Goal: Task Accomplishment & Management: Manage account settings

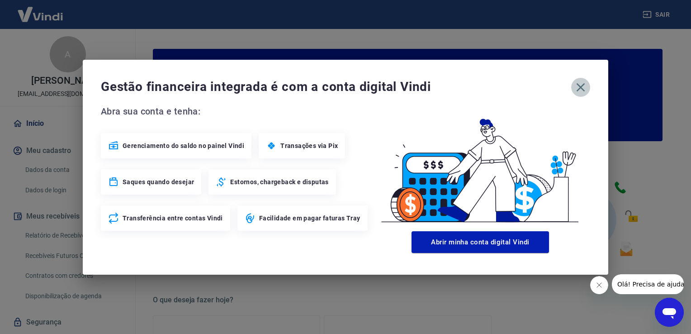
click at [581, 87] on icon "button" at bounding box center [581, 87] width 9 height 9
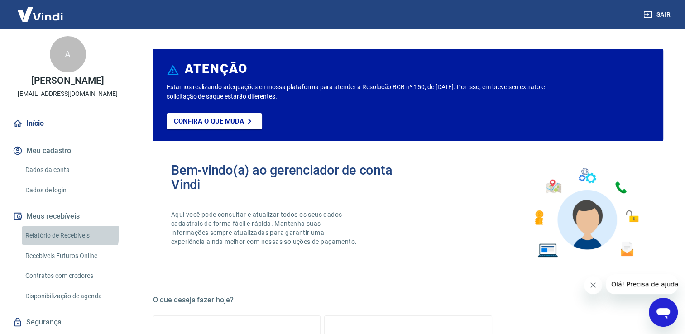
click at [60, 234] on link "Relatório de Recebíveis" at bounding box center [73, 235] width 103 height 19
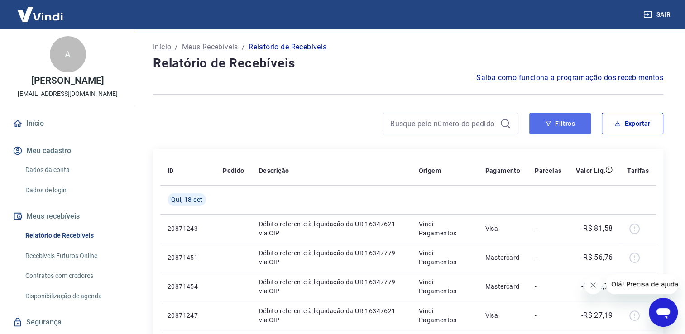
click at [565, 119] on button "Filtros" at bounding box center [560, 124] width 62 height 22
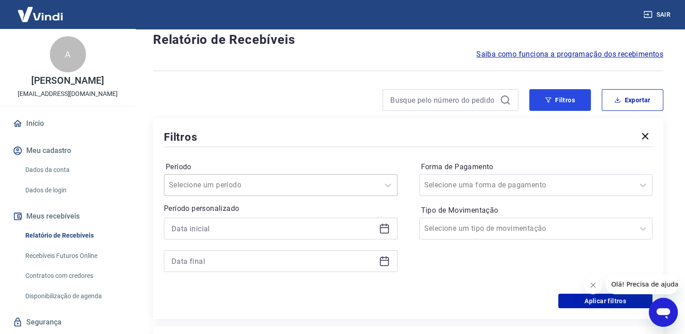
scroll to position [91, 0]
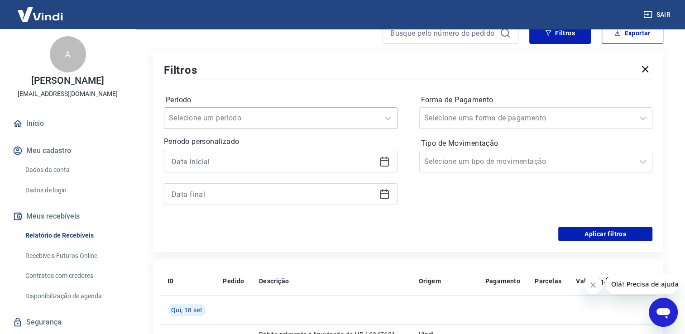
click at [326, 110] on div "Selecione um período" at bounding box center [271, 118] width 214 height 16
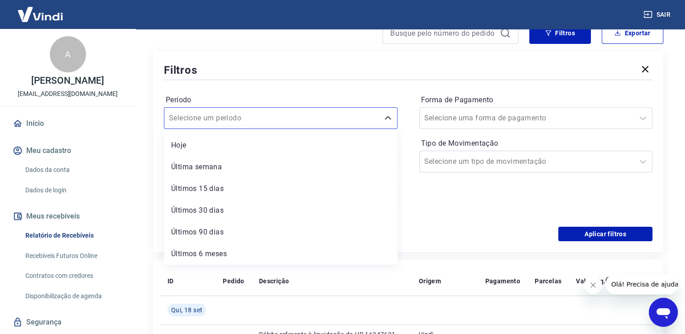
scroll to position [0, 0]
click at [528, 118] on div at bounding box center [526, 118] width 205 height 13
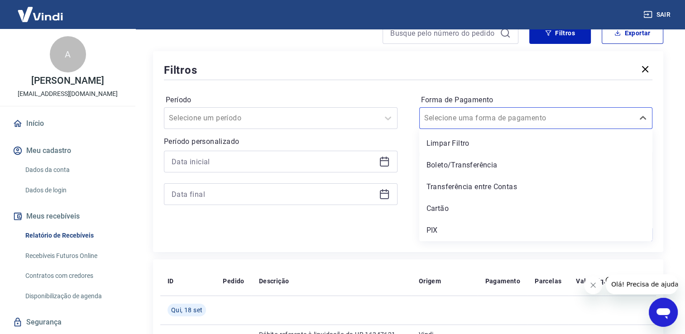
click at [329, 225] on div "Período Selecione um período Período personalizado Forma de Pagamento option Bo…" at bounding box center [408, 154] width 488 height 145
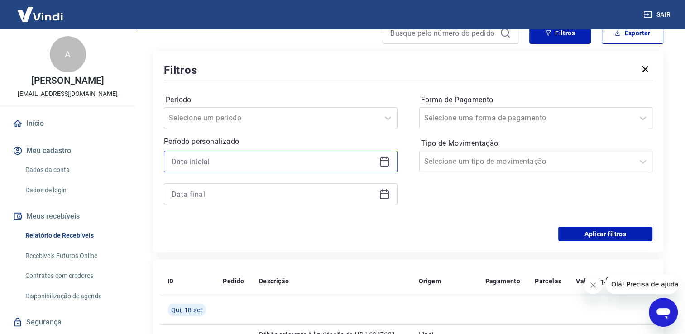
click at [284, 158] on input at bounding box center [273, 162] width 204 height 14
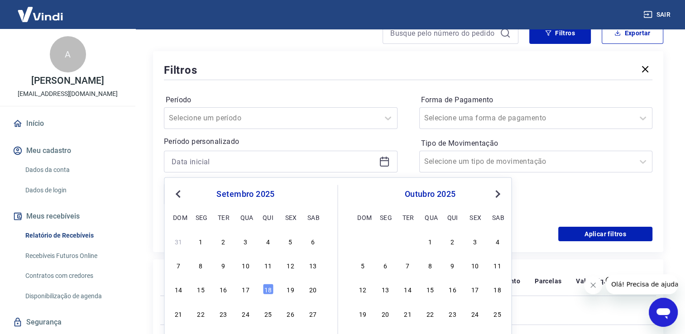
click at [179, 192] on span "Previous Month" at bounding box center [179, 193] width 0 height 10
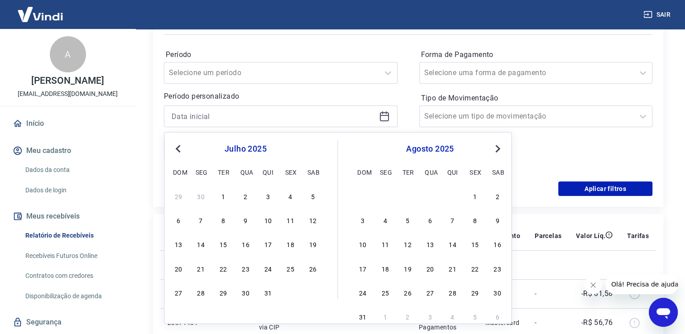
click at [179, 146] on span "Previous Month" at bounding box center [179, 148] width 0 height 10
click at [177, 195] on div "1" at bounding box center [178, 196] width 11 height 11
type input "[DATE]"
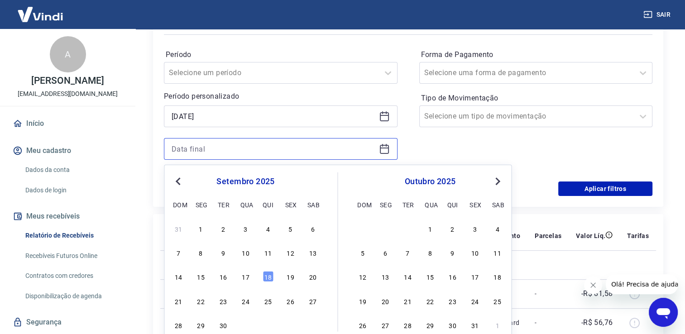
click at [289, 148] on input at bounding box center [273, 149] width 204 height 14
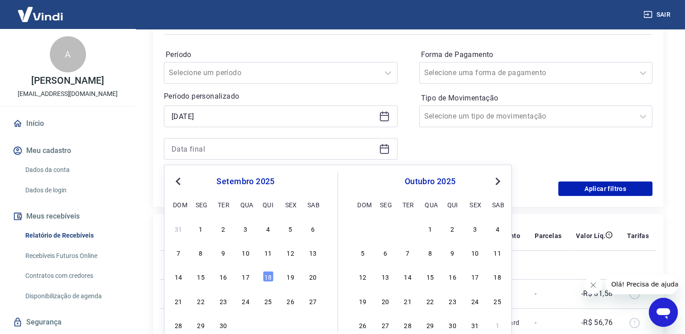
click at [181, 178] on button "Previous Month" at bounding box center [177, 181] width 11 height 11
click at [179, 179] on span "Previous Month" at bounding box center [179, 181] width 0 height 10
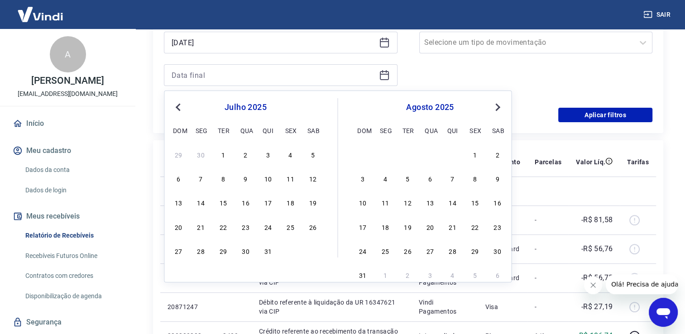
scroll to position [226, 0]
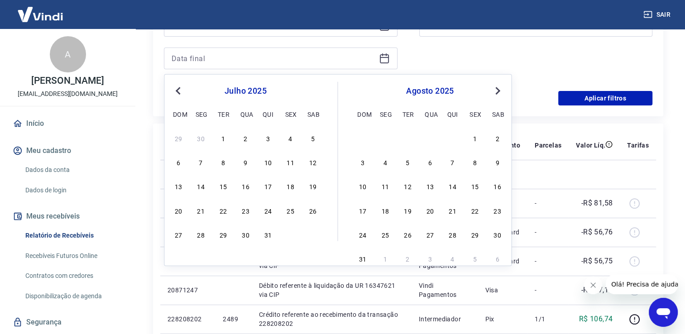
drag, startPoint x: 177, startPoint y: 86, endPoint x: 206, endPoint y: 121, distance: 45.3
click at [179, 90] on button "Previous Month" at bounding box center [177, 91] width 11 height 11
click at [203, 234] on div "30" at bounding box center [200, 234] width 11 height 11
type input "[DATE]"
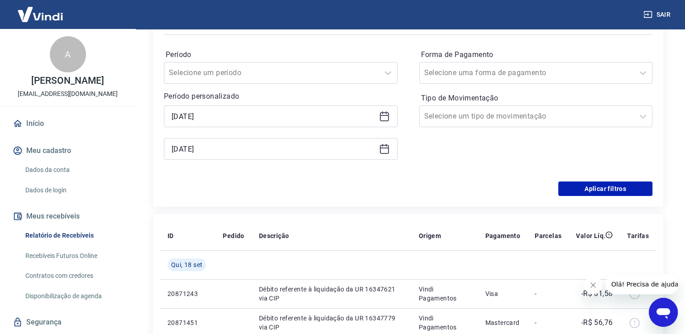
scroll to position [136, 0]
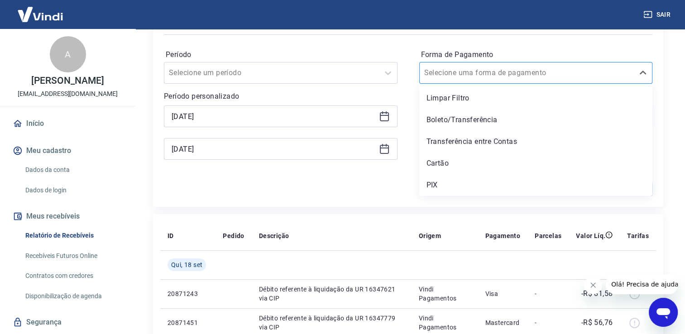
click at [590, 75] on div at bounding box center [526, 73] width 205 height 13
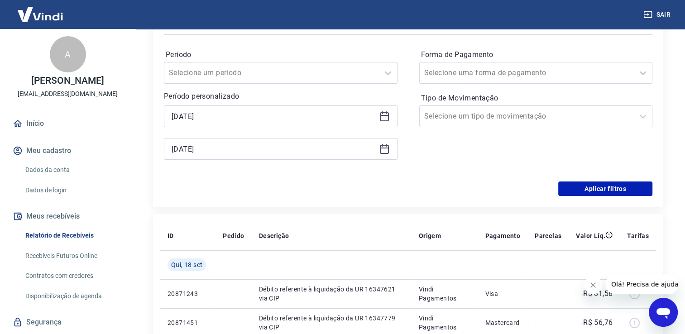
click at [375, 184] on div "Aplicar filtros" at bounding box center [408, 188] width 488 height 14
click at [543, 121] on div at bounding box center [526, 116] width 205 height 13
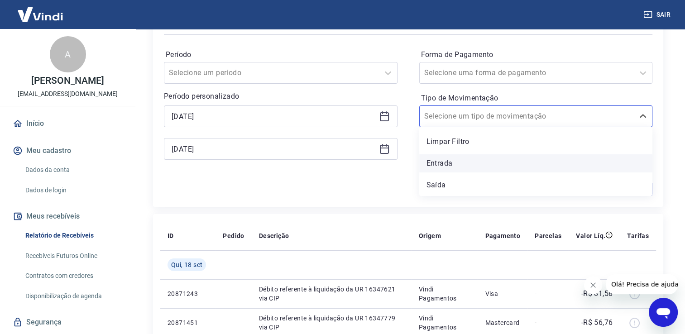
click at [442, 166] on div "Entrada" at bounding box center [535, 163] width 233 height 18
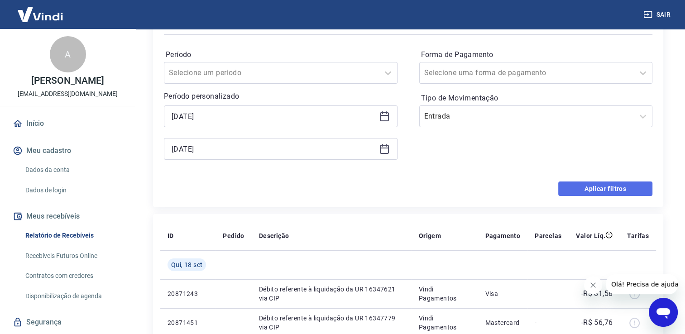
click at [602, 188] on button "Aplicar filtros" at bounding box center [605, 188] width 94 height 14
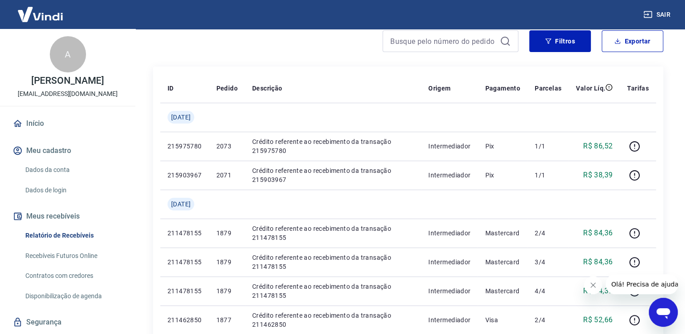
scroll to position [15, 0]
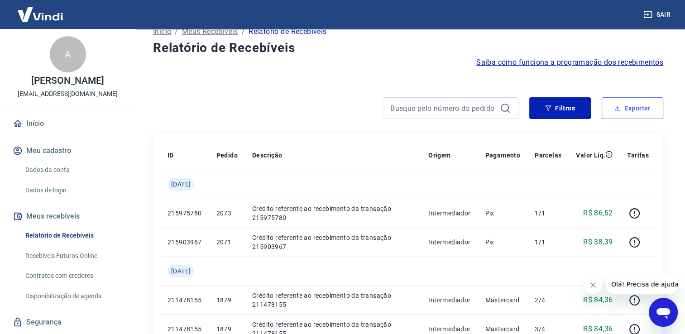
click at [633, 113] on button "Exportar" at bounding box center [632, 108] width 62 height 22
type input "[DATE]"
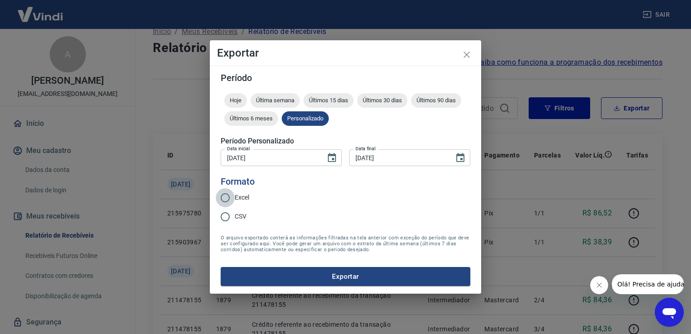
click at [226, 197] on input "Excel" at bounding box center [225, 197] width 19 height 19
radio input "true"
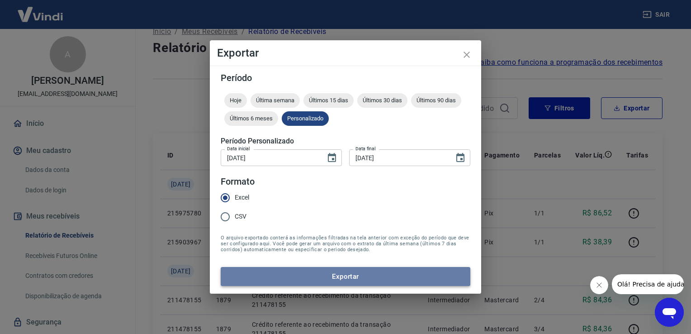
click at [326, 272] on button "Exportar" at bounding box center [346, 276] width 250 height 19
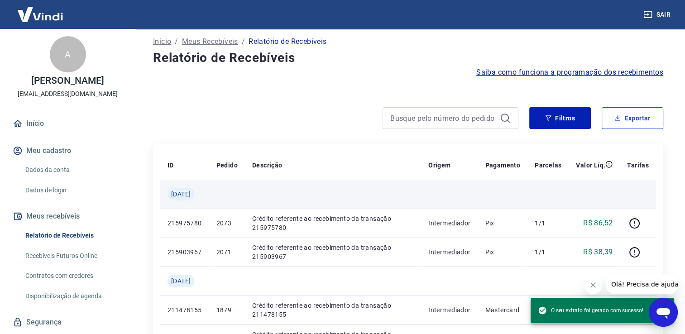
scroll to position [0, 0]
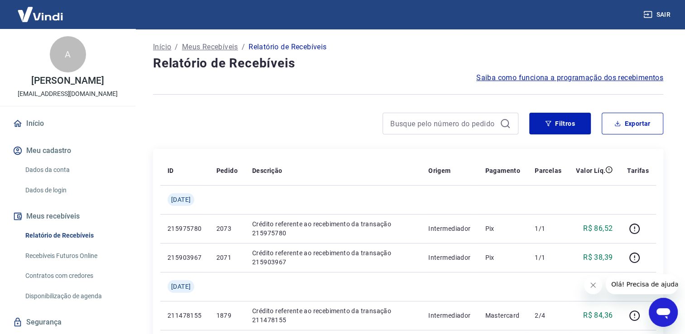
click at [219, 48] on p "Meus Recebíveis" at bounding box center [210, 47] width 56 height 11
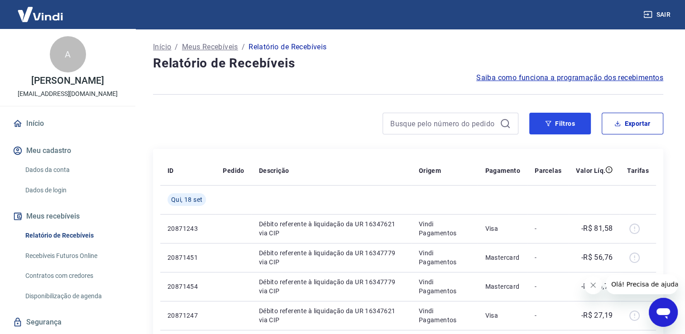
click at [561, 125] on button "Filtros" at bounding box center [560, 124] width 62 height 22
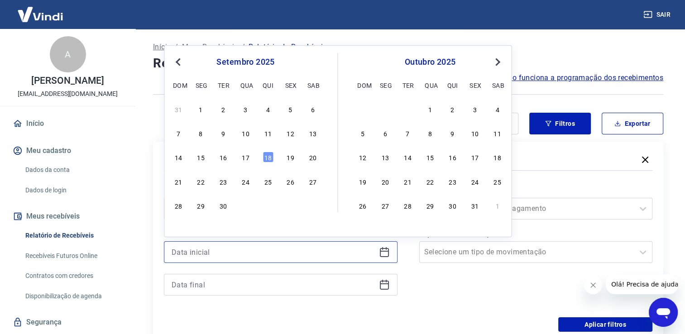
click at [301, 252] on input at bounding box center [273, 252] width 204 height 14
click at [179, 62] on span "Previous Month" at bounding box center [179, 62] width 0 height 10
drag, startPoint x: 176, startPoint y: 62, endPoint x: 200, endPoint y: 97, distance: 42.2
click at [176, 63] on button "Previous Month" at bounding box center [177, 62] width 11 height 11
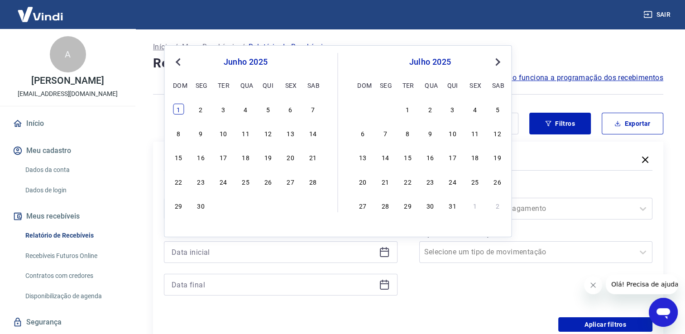
click at [177, 110] on div "1" at bounding box center [178, 109] width 11 height 11
type input "[DATE]"
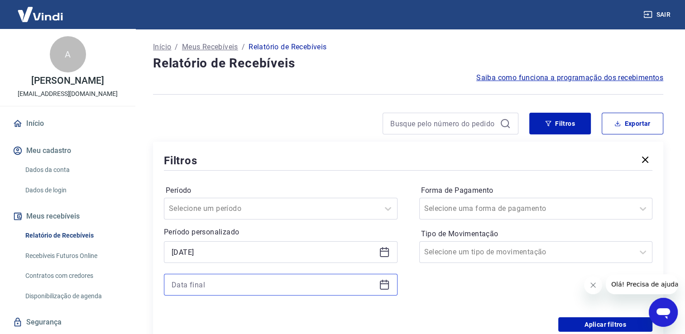
click at [199, 284] on input at bounding box center [273, 285] width 204 height 14
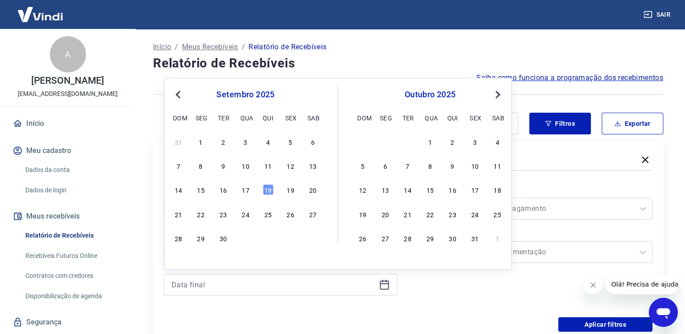
click at [179, 94] on span "Previous Month" at bounding box center [179, 94] width 0 height 10
click at [200, 241] on div "30" at bounding box center [200, 238] width 11 height 11
type input "[DATE]"
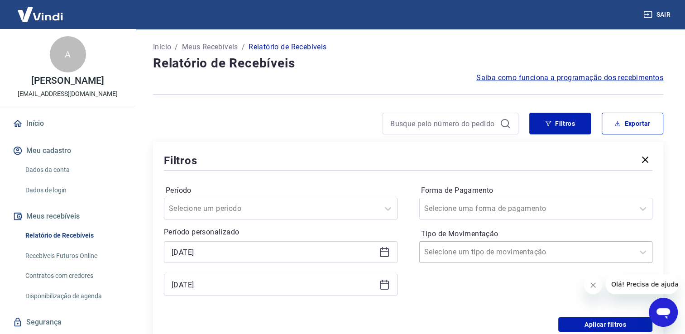
click at [535, 257] on div at bounding box center [526, 252] width 205 height 13
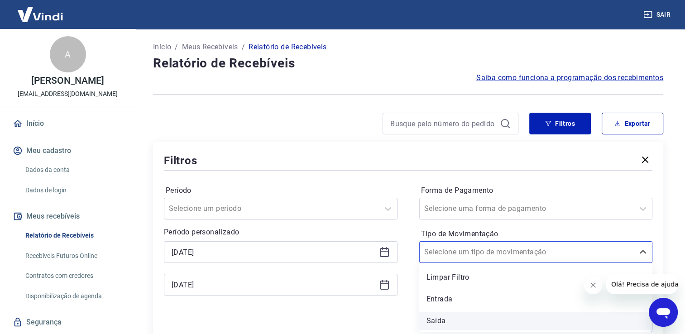
click at [453, 318] on div "Saída" at bounding box center [535, 321] width 233 height 18
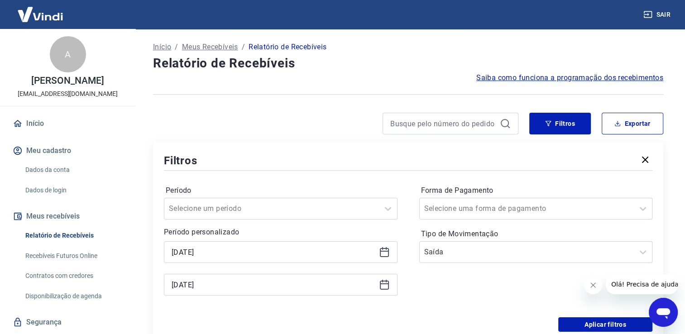
click at [447, 296] on div "Forma de Pagamento Selecione uma forma de pagamento Tipo de Movimentação Saída" at bounding box center [535, 244] width 233 height 123
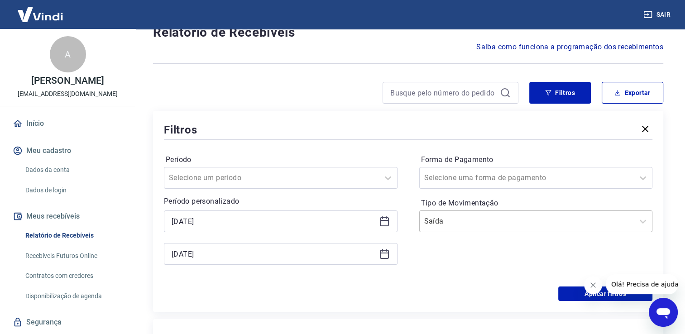
scroll to position [91, 0]
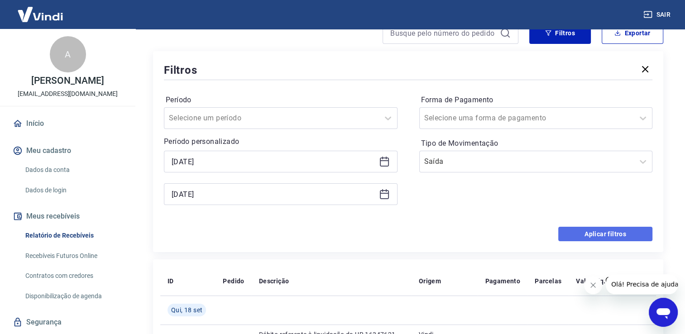
click at [598, 236] on button "Aplicar filtros" at bounding box center [605, 234] width 94 height 14
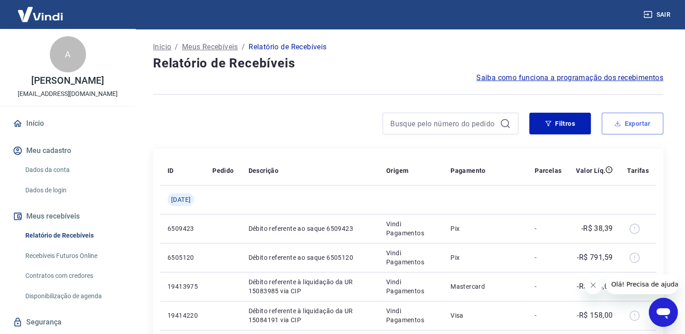
click at [619, 124] on icon "button" at bounding box center [617, 123] width 6 height 6
type input "[DATE]"
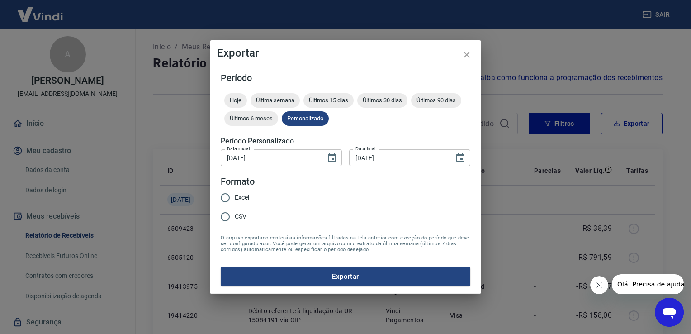
click at [231, 200] on input "Excel" at bounding box center [225, 197] width 19 height 19
radio input "true"
click at [302, 278] on button "Exportar" at bounding box center [346, 276] width 250 height 19
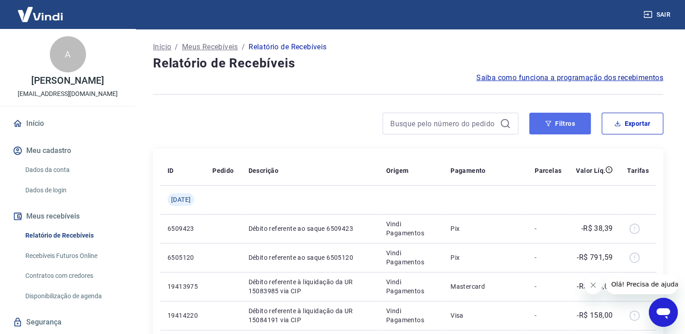
click at [557, 127] on button "Filtros" at bounding box center [560, 124] width 62 height 22
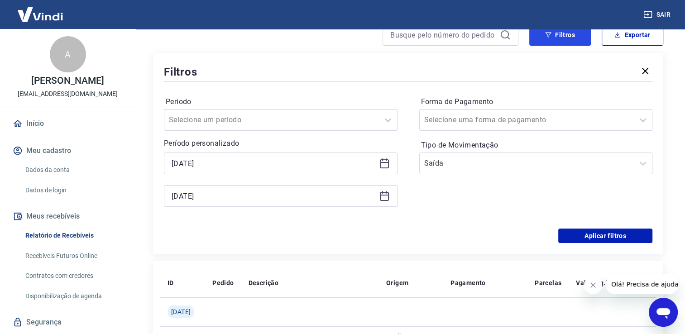
scroll to position [91, 0]
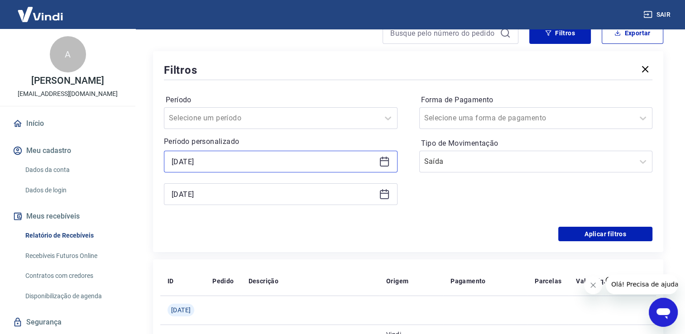
click at [193, 164] on input "[DATE]" at bounding box center [273, 162] width 204 height 14
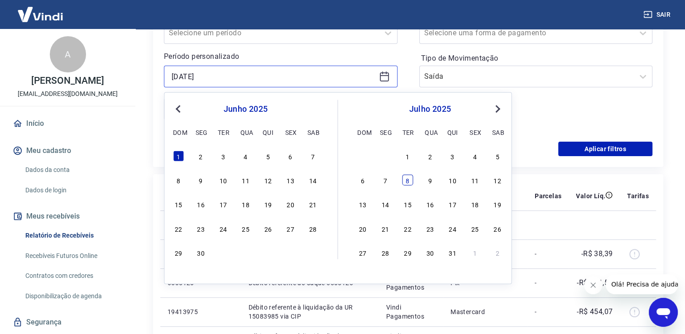
scroll to position [181, 0]
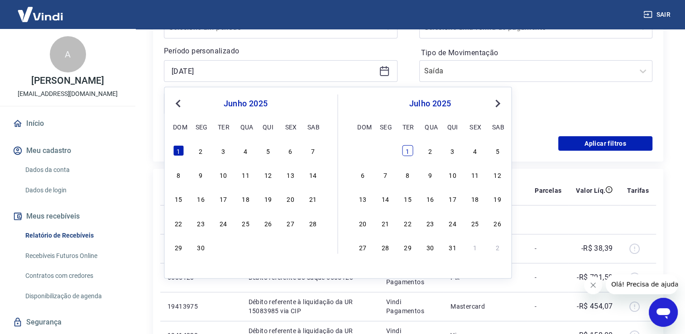
click at [409, 151] on div "1" at bounding box center [407, 150] width 11 height 11
type input "[DATE]"
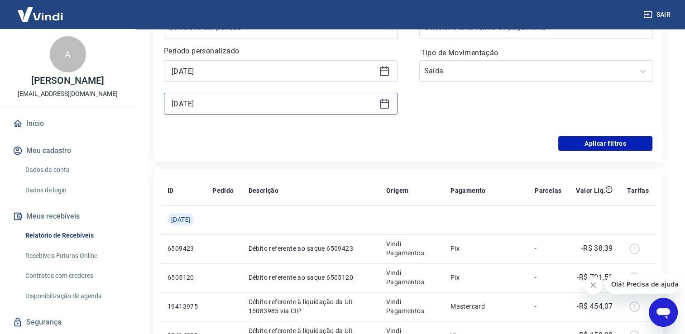
click at [253, 110] on input "[DATE]" at bounding box center [273, 104] width 204 height 14
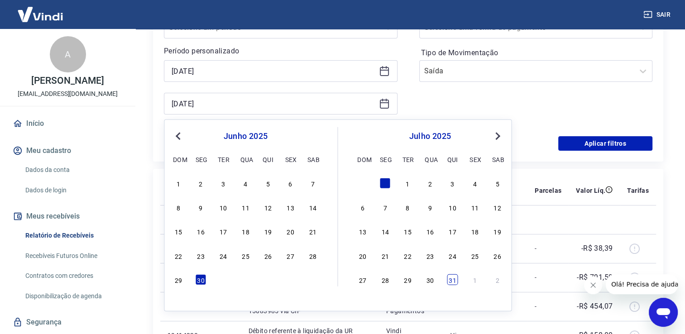
click at [452, 276] on div "31" at bounding box center [452, 279] width 11 height 11
type input "[DATE]"
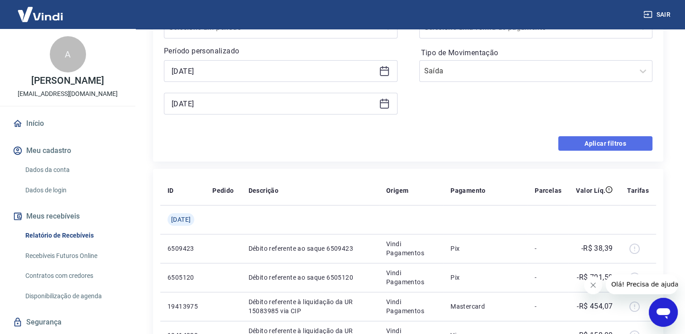
click at [601, 143] on button "Aplicar filtros" at bounding box center [605, 143] width 94 height 14
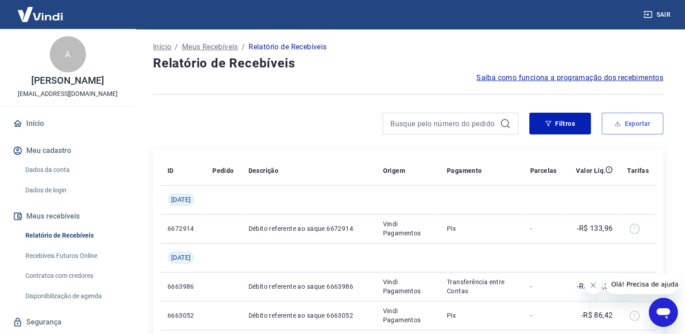
click at [633, 123] on button "Exportar" at bounding box center [632, 124] width 62 height 22
type input "[DATE]"
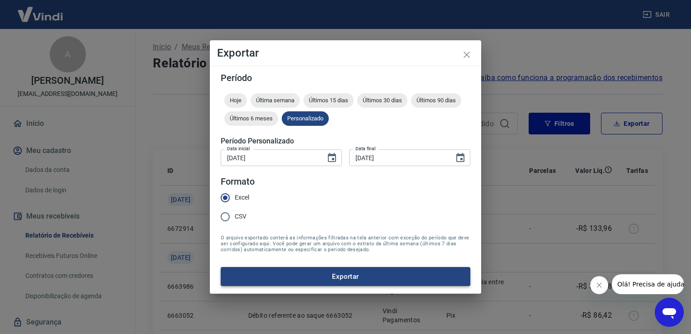
click at [313, 268] on button "Exportar" at bounding box center [346, 276] width 250 height 19
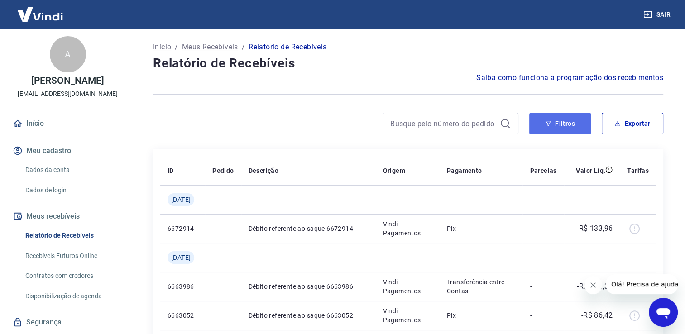
click at [554, 124] on button "Filtros" at bounding box center [560, 124] width 62 height 22
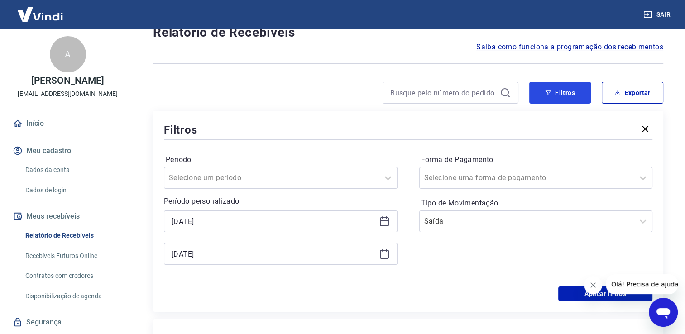
scroll to position [45, 0]
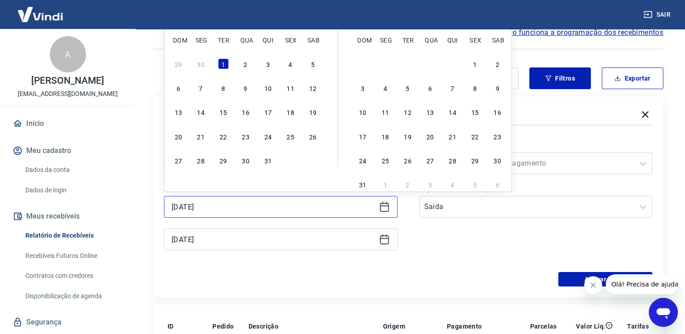
click at [335, 203] on input "[DATE]" at bounding box center [273, 207] width 204 height 14
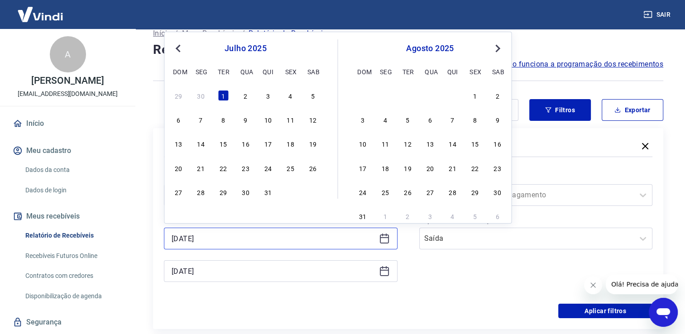
scroll to position [0, 0]
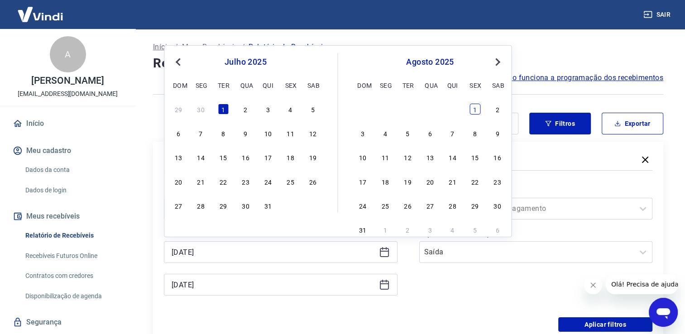
click at [475, 109] on div "1" at bounding box center [474, 109] width 11 height 11
type input "[DATE]"
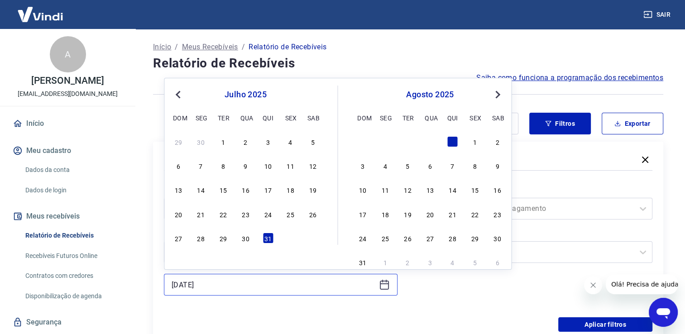
click at [300, 284] on input "[DATE]" at bounding box center [273, 285] width 204 height 14
click at [362, 261] on div "31" at bounding box center [362, 262] width 11 height 11
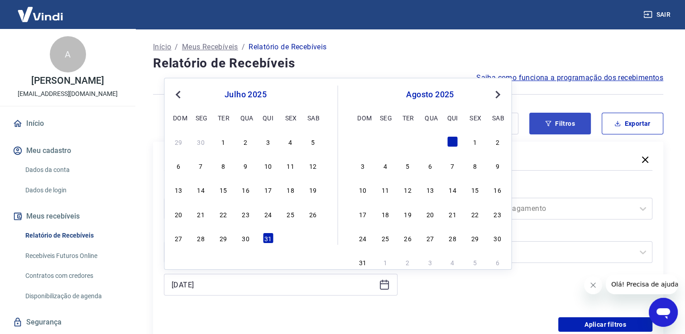
type input "[DATE]"
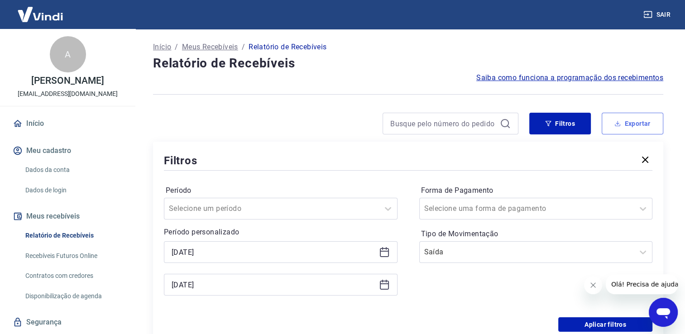
click at [639, 124] on button "Exportar" at bounding box center [632, 124] width 62 height 22
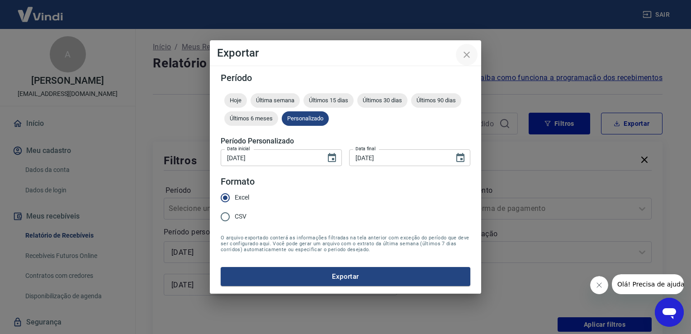
drag, startPoint x: 464, startPoint y: 56, endPoint x: 480, endPoint y: 101, distance: 48.2
click at [464, 57] on icon "close" at bounding box center [467, 54] width 11 height 11
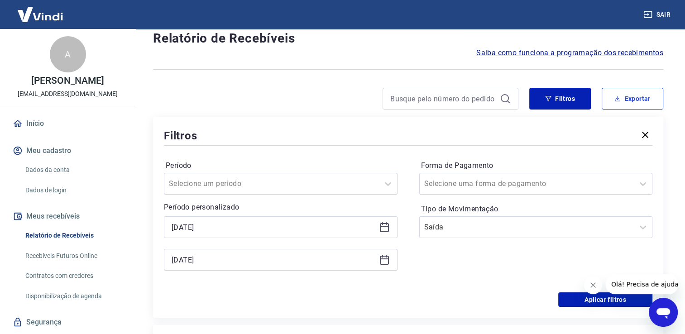
scroll to position [45, 0]
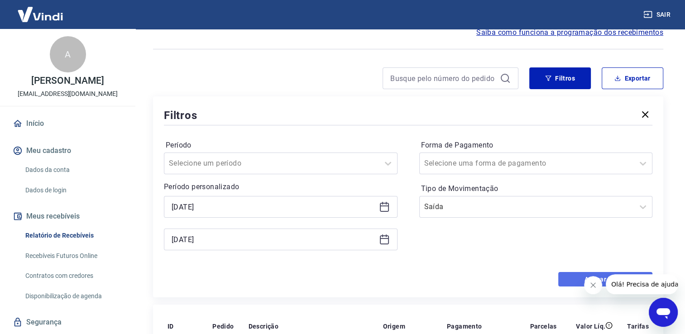
click at [572, 277] on button "Aplicar filtros" at bounding box center [605, 279] width 94 height 14
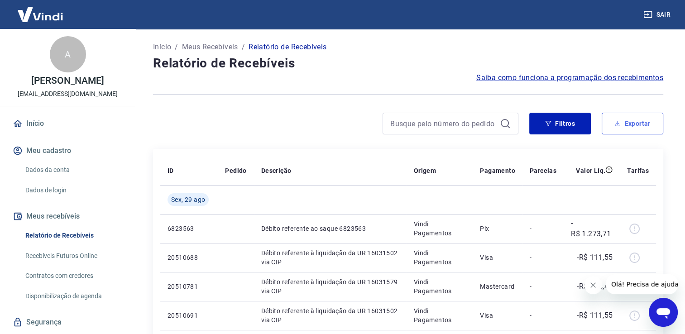
click at [640, 121] on button "Exportar" at bounding box center [632, 124] width 62 height 22
type input "[DATE]"
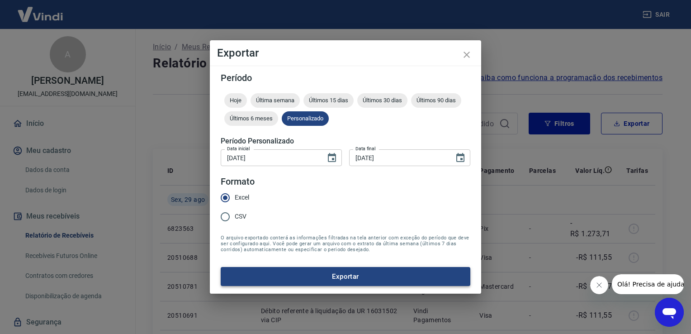
click at [308, 274] on button "Exportar" at bounding box center [346, 276] width 250 height 19
